Goal: Transaction & Acquisition: Obtain resource

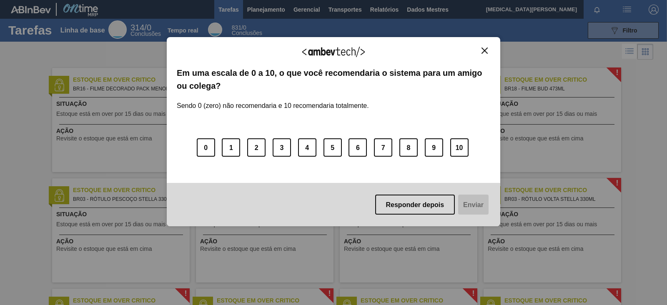
click at [485, 53] on img "Fechar" at bounding box center [484, 51] width 6 height 6
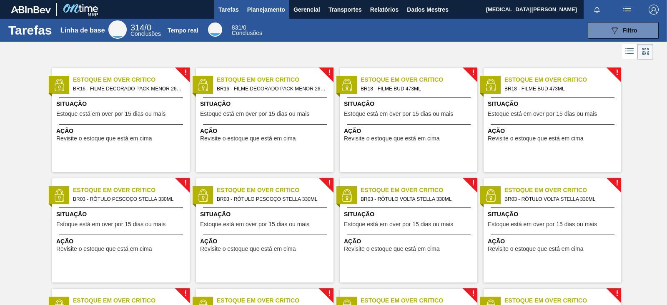
click at [264, 9] on font "Planejamento" at bounding box center [266, 9] width 38 height 7
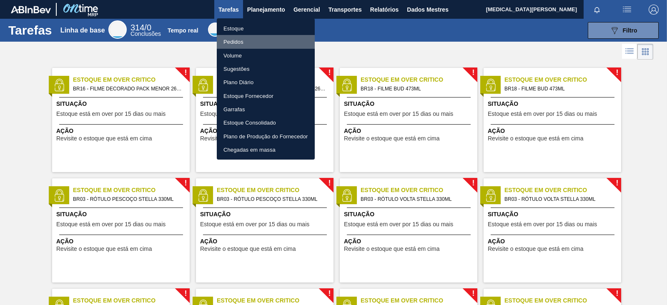
click at [235, 40] on font "Pedidos" at bounding box center [233, 42] width 20 height 6
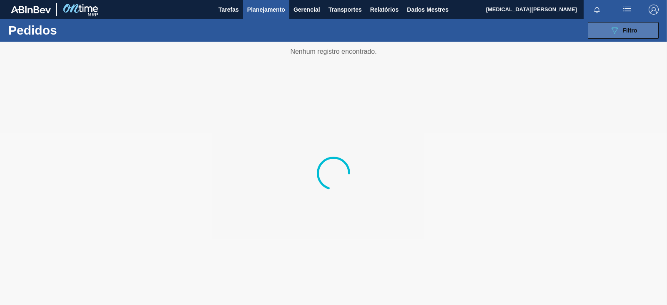
click at [630, 31] on font "Filtro" at bounding box center [630, 30] width 15 height 7
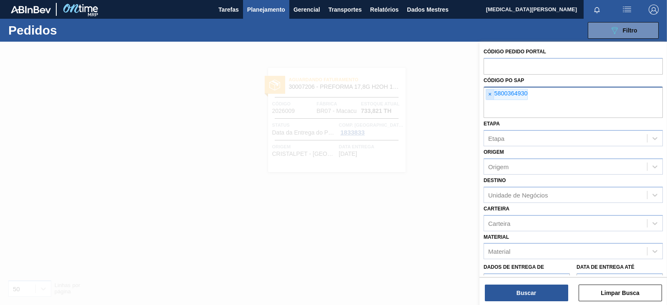
click at [490, 94] on font "×" at bounding box center [489, 94] width 3 height 7
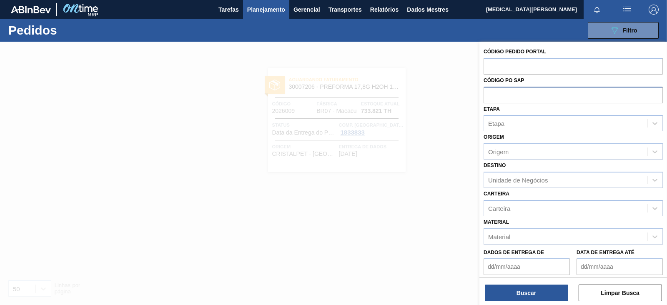
paste input "5800341357"
type input "5800341357"
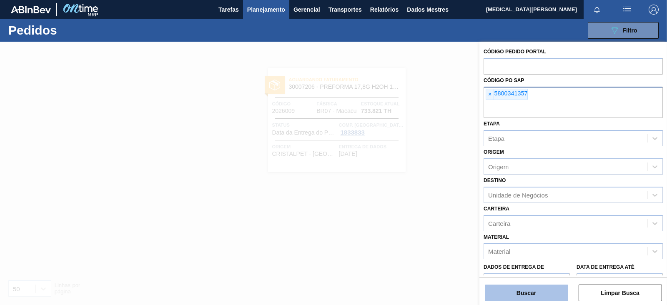
click at [525, 293] on font "Buscar" at bounding box center [526, 293] width 20 height 7
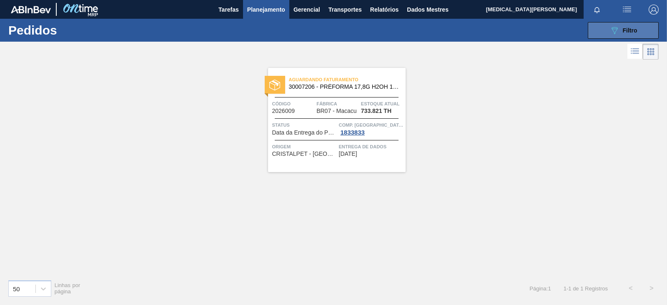
click at [607, 24] on button "089F7B8B-B2A5-4AFE-B5C0-19BA573D28AC Filtro" at bounding box center [623, 30] width 71 height 17
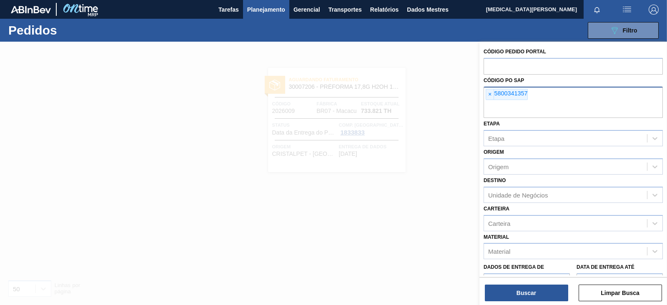
click at [394, 217] on div at bounding box center [333, 194] width 667 height 305
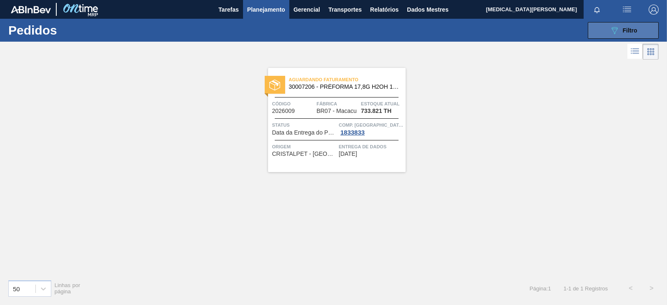
click at [594, 28] on button "089F7B8B-B2A5-4AFE-B5C0-19BA573D28AC Filtro" at bounding box center [623, 30] width 71 height 17
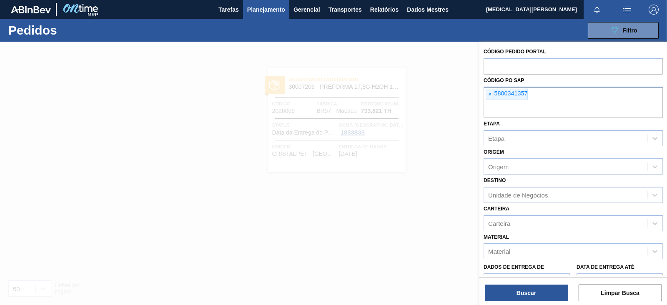
click at [531, 97] on div "× 5800341357" at bounding box center [572, 103] width 179 height 32
click at [493, 90] on span "×" at bounding box center [490, 94] width 8 height 11
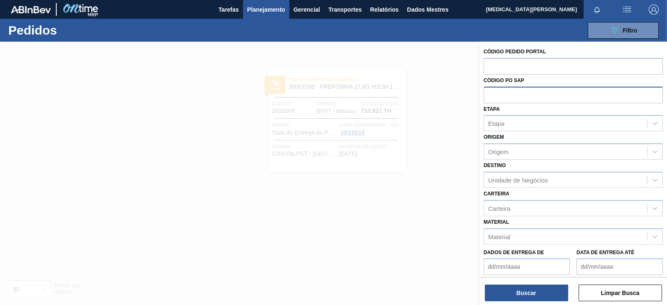
paste input "5800344846"
type input "5800344846"
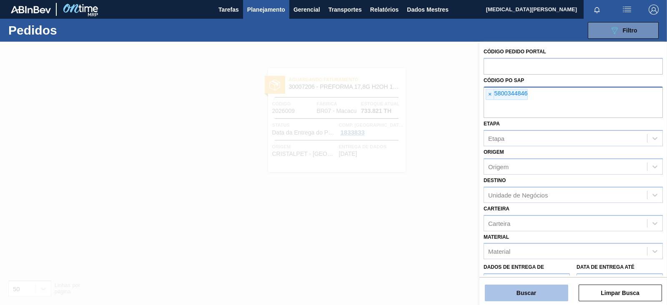
click at [529, 298] on button "Buscar" at bounding box center [526, 293] width 83 height 17
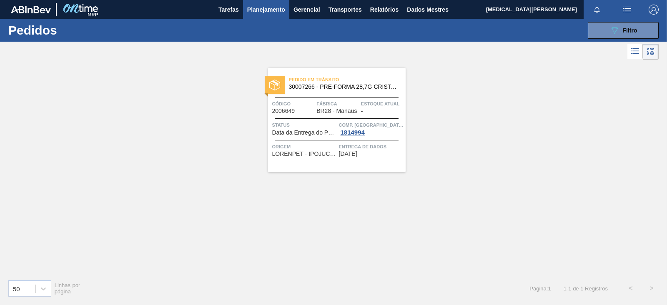
click at [637, 55] on icon at bounding box center [635, 51] width 10 height 10
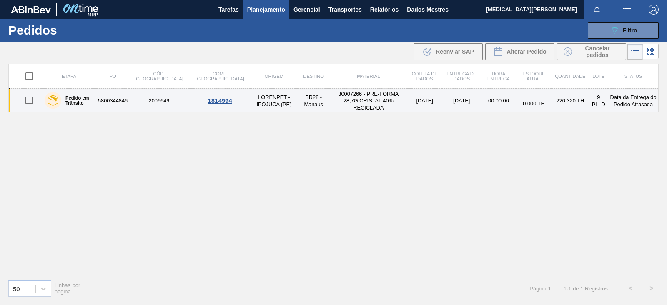
click at [79, 97] on font "Pedido em Trânsito" at bounding box center [77, 100] width 24 height 10
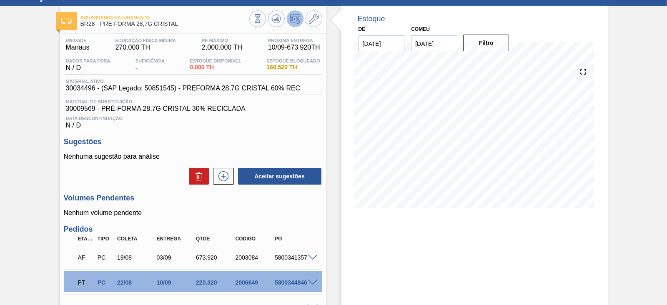
scroll to position [104, 0]
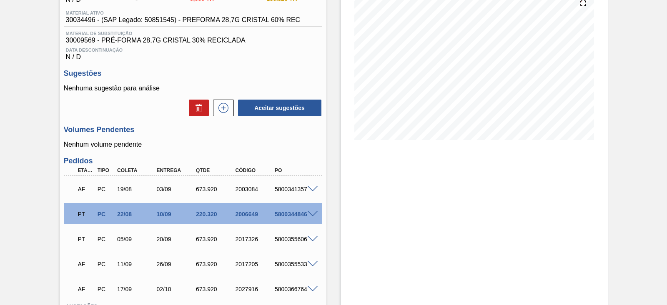
click at [312, 218] on div "5800344846" at bounding box center [294, 214] width 43 height 7
click at [313, 218] on span at bounding box center [313, 214] width 10 height 6
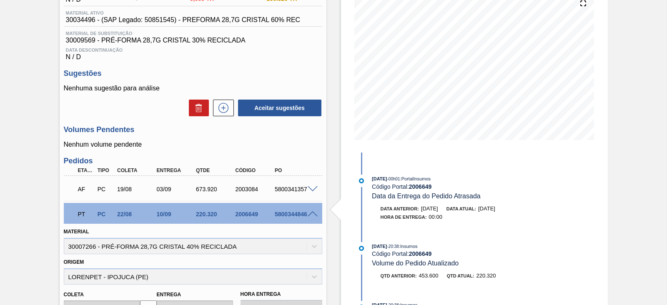
scroll to position [208, 0]
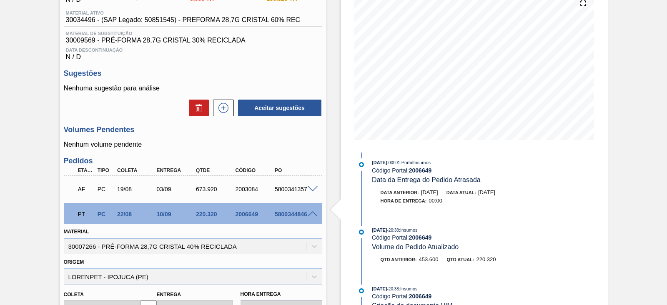
click at [312, 192] on span at bounding box center [313, 189] width 10 height 6
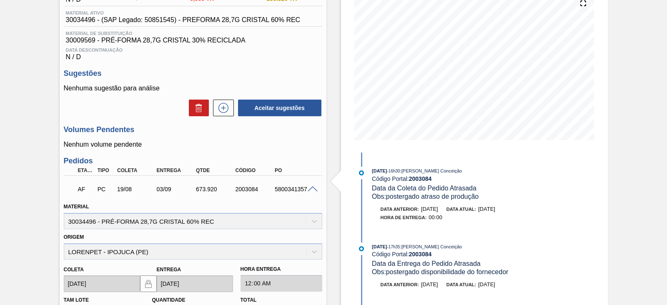
click at [316, 192] on span at bounding box center [313, 189] width 10 height 6
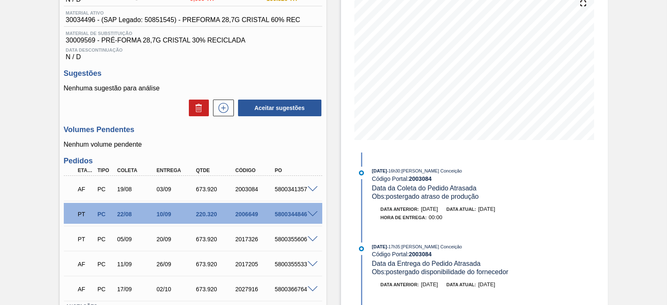
click at [0, 218] on div "Aguardando Faturamento BR28 - PRÉ-FORMA 28,7G CRISTAL Unidade Manaus Educação F…" at bounding box center [333, 154] width 667 height 433
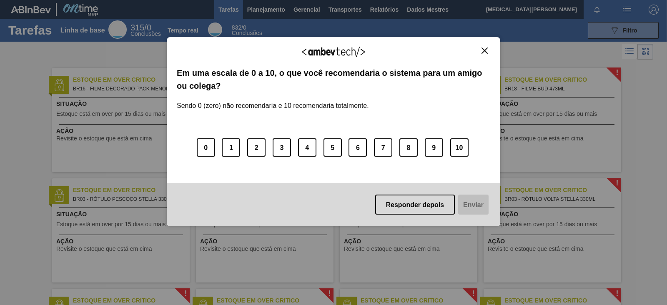
click at [485, 51] on img "Fechar" at bounding box center [484, 51] width 6 height 6
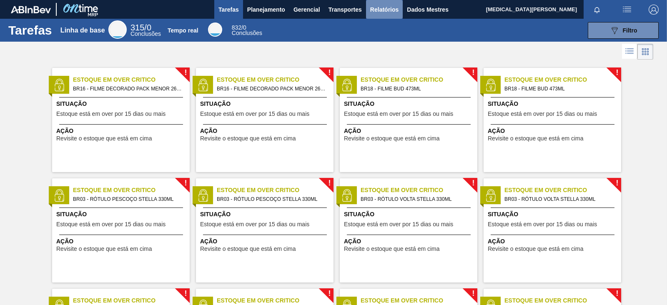
click at [371, 5] on font "Relatórios" at bounding box center [384, 10] width 28 height 10
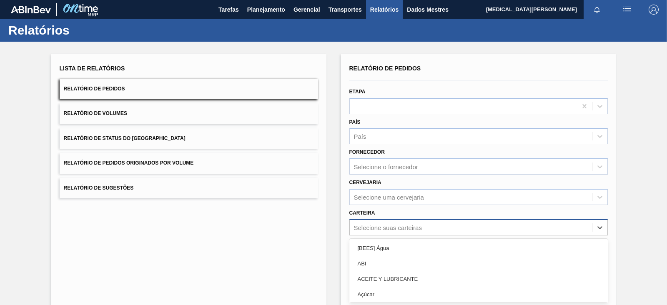
click at [406, 225] on div "option [BEES] Água focused, 1 of 101. 101 results available. Use Up and Down to…" at bounding box center [478, 227] width 258 height 16
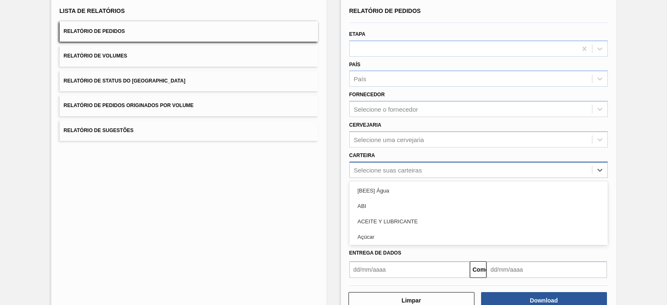
scroll to position [60, 0]
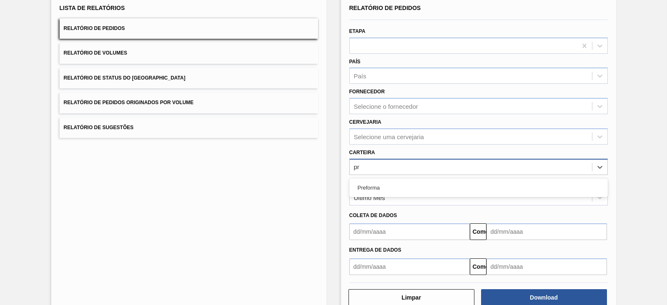
type input "pre"
click at [388, 187] on div "Pré-forma" at bounding box center [478, 187] width 258 height 15
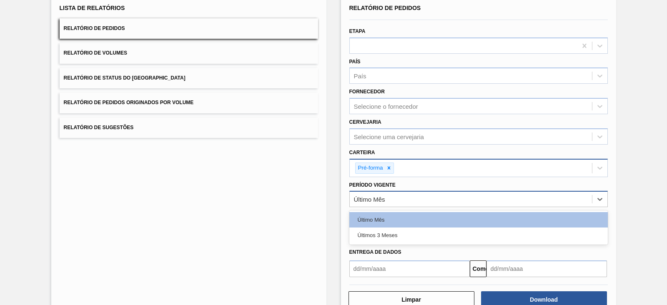
click at [388, 201] on div "Último Mês" at bounding box center [471, 199] width 242 height 12
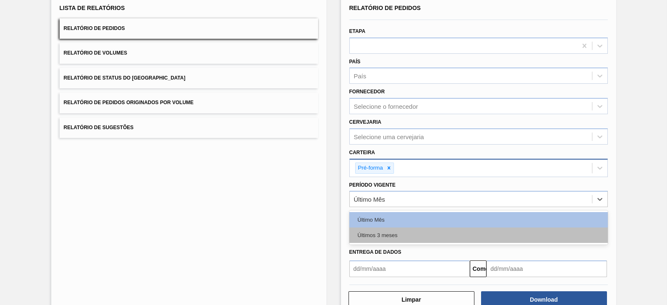
click at [390, 232] on font "Últimos 3 meses" at bounding box center [378, 235] width 40 height 6
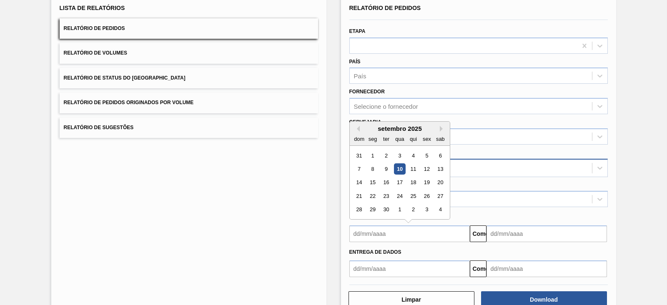
click at [385, 226] on input "text" at bounding box center [409, 233] width 120 height 17
click at [357, 129] on button "Mês Anterior" at bounding box center [357, 129] width 6 height 6
click at [382, 155] on div "1" at bounding box center [385, 155] width 11 height 11
type input "01/07/2025"
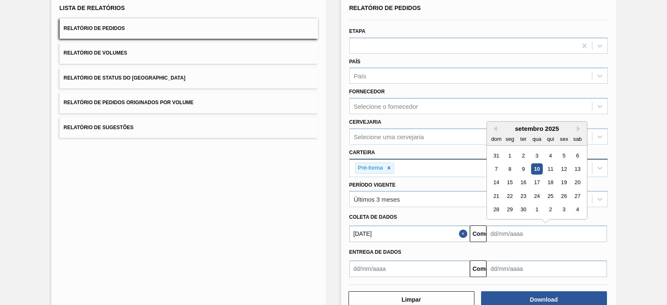
click at [525, 236] on input "text" at bounding box center [546, 233] width 120 height 17
click at [511, 180] on font "15" at bounding box center [509, 183] width 6 height 6
type input "15/09/2025"
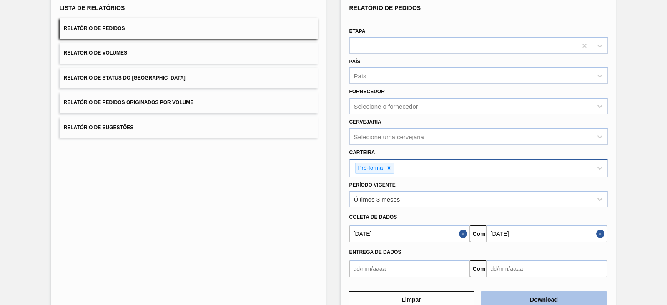
click at [546, 297] on font "Download" at bounding box center [544, 299] width 28 height 7
